Goal: Transaction & Acquisition: Download file/media

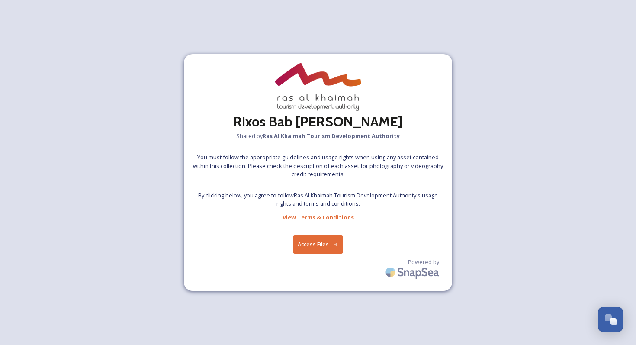
click at [315, 251] on button "Access Files" at bounding box center [318, 244] width 51 height 18
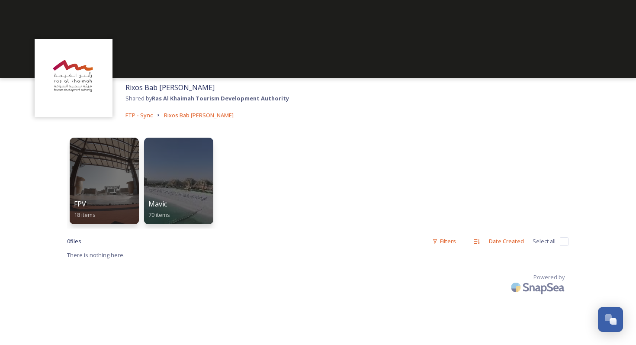
click at [562, 241] on input "checkbox" at bounding box center [564, 241] width 9 height 9
checkbox input "false"
click at [117, 200] on div "FPV 18 items" at bounding box center [105, 210] width 62 height 22
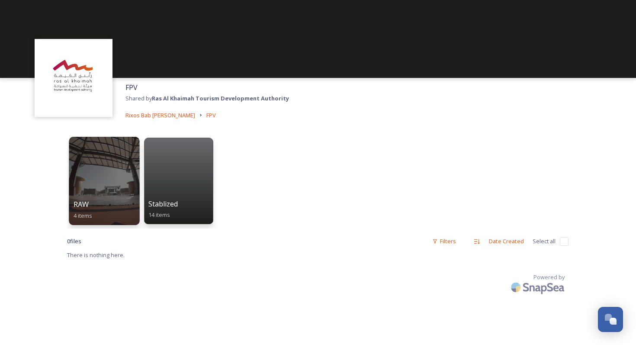
click at [109, 189] on div at bounding box center [104, 181] width 71 height 88
click at [111, 178] on div at bounding box center [104, 181] width 71 height 88
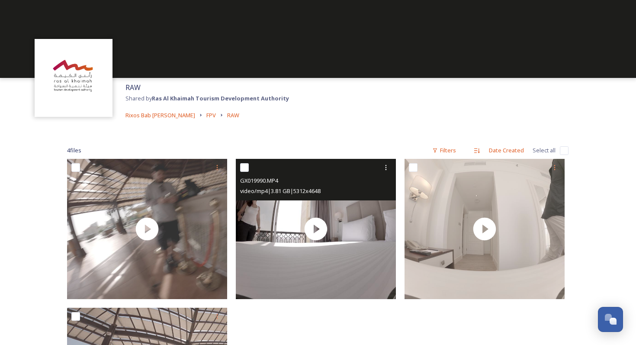
click at [243, 165] on input "checkbox" at bounding box center [244, 167] width 9 height 9
checkbox input "true"
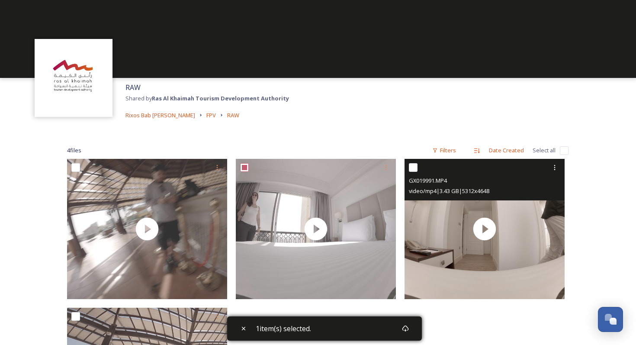
click at [414, 167] on input "checkbox" at bounding box center [413, 167] width 9 height 9
checkbox input "true"
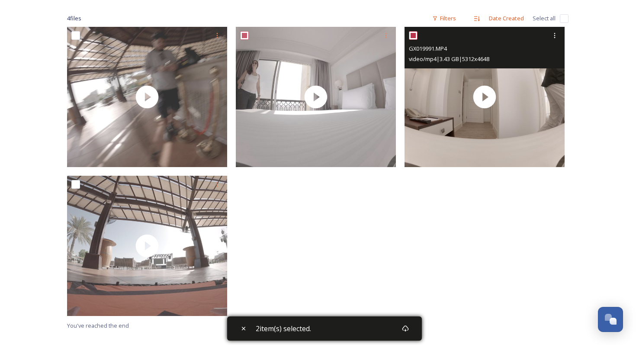
scroll to position [163, 0]
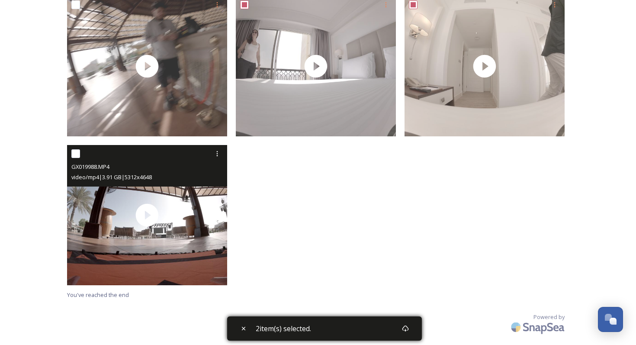
click at [73, 152] on input "checkbox" at bounding box center [75, 153] width 9 height 9
checkbox input "true"
click at [219, 154] on icon at bounding box center [217, 153] width 7 height 7
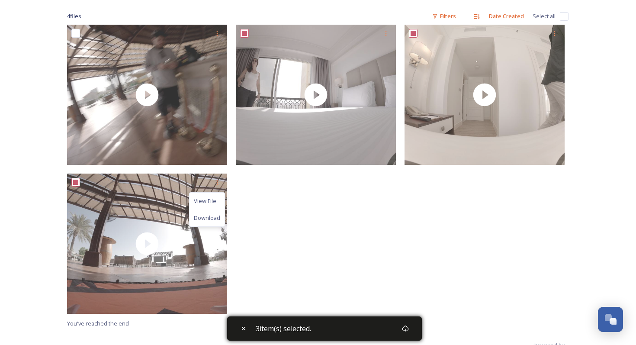
scroll to position [91, 0]
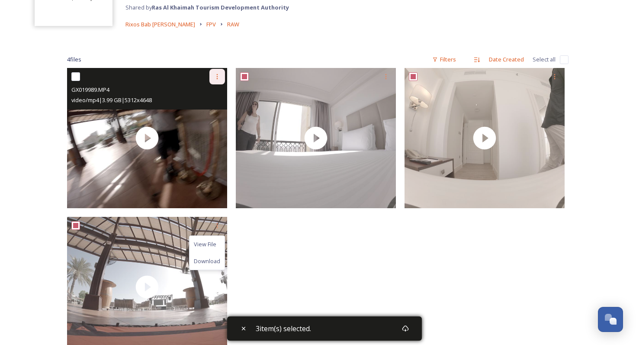
click at [218, 74] on icon at bounding box center [217, 76] width 7 height 7
click at [74, 76] on input "checkbox" at bounding box center [75, 76] width 9 height 9
checkbox input "true"
click at [218, 79] on icon at bounding box center [217, 76] width 7 height 7
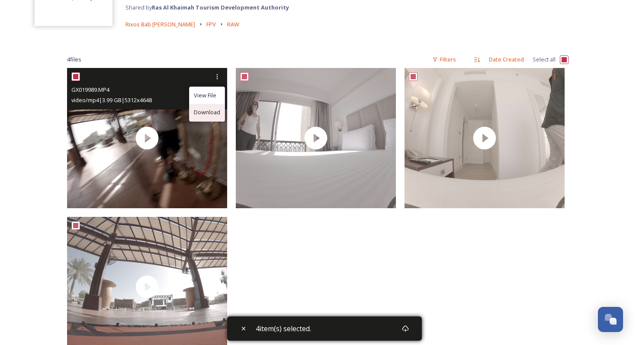
click at [218, 115] on span "Download" at bounding box center [207, 112] width 26 height 8
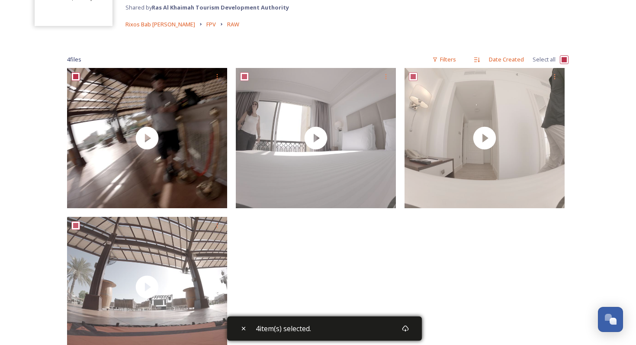
click at [323, 275] on div at bounding box center [318, 214] width 164 height 293
click at [289, 278] on div at bounding box center [318, 214] width 164 height 293
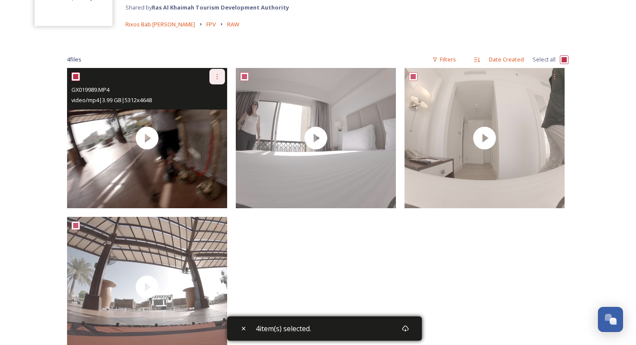
click at [219, 77] on icon at bounding box center [217, 76] width 7 height 7
click at [212, 112] on span "Download" at bounding box center [207, 112] width 26 height 8
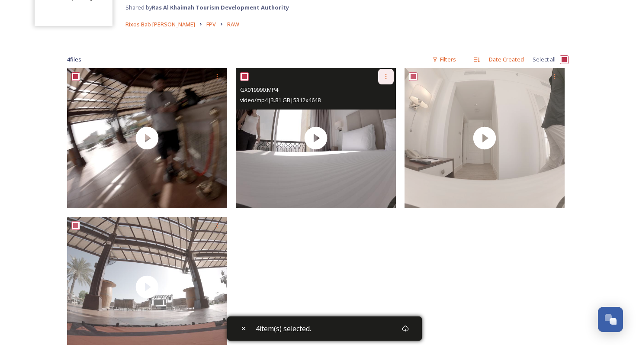
click at [384, 76] on icon at bounding box center [385, 76] width 7 height 7
click at [377, 114] on span "Download" at bounding box center [376, 112] width 26 height 8
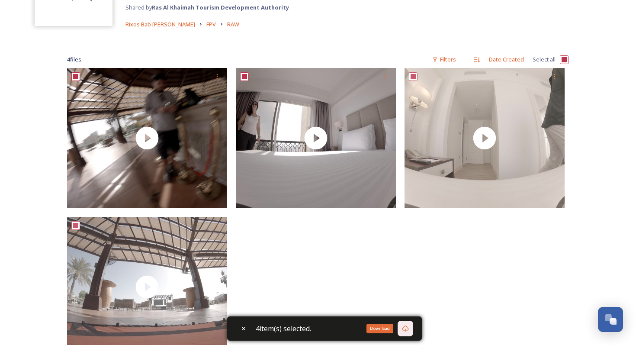
click at [412, 330] on div "Download" at bounding box center [406, 329] width 16 height 16
click at [355, 221] on div at bounding box center [318, 214] width 164 height 293
click at [409, 328] on icon at bounding box center [405, 328] width 6 height 6
click at [384, 329] on div "4 item(s) selected." at bounding box center [324, 328] width 195 height 24
click at [408, 329] on icon at bounding box center [405, 328] width 7 height 7
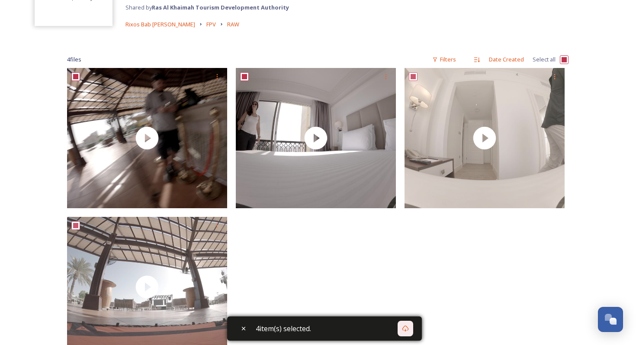
click at [561, 58] on input "checkbox" at bounding box center [564, 59] width 9 height 9
checkbox input "false"
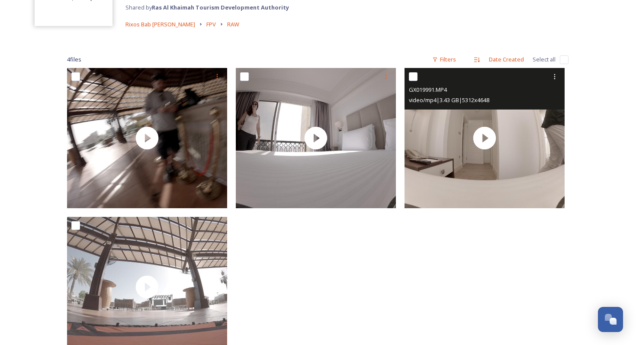
click at [416, 74] on input "checkbox" at bounding box center [413, 76] width 9 height 9
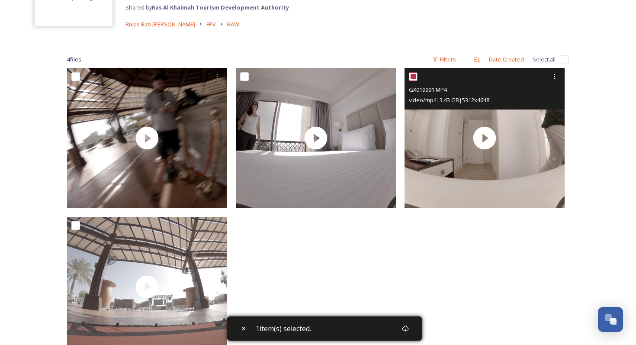
click at [416, 74] on input "checkbox" at bounding box center [413, 76] width 9 height 9
checkbox input "false"
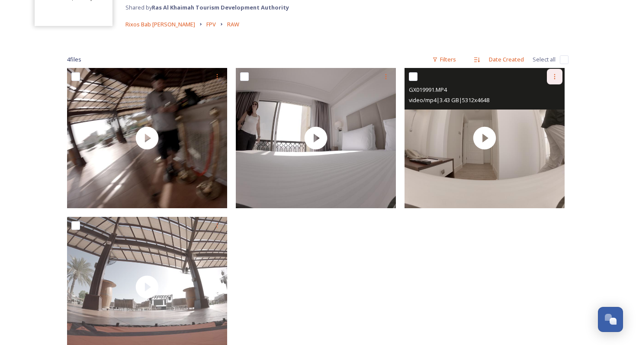
click at [555, 78] on icon at bounding box center [554, 76] width 7 height 7
click at [540, 115] on span "Download" at bounding box center [544, 112] width 26 height 8
